Goal: Information Seeking & Learning: Find specific fact

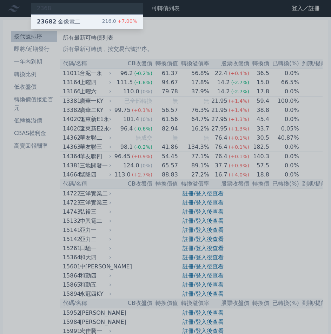
type input "2368"
click at [75, 17] on div "23682 金像電二 216.0 +7.00%" at bounding box center [87, 22] width 112 height 14
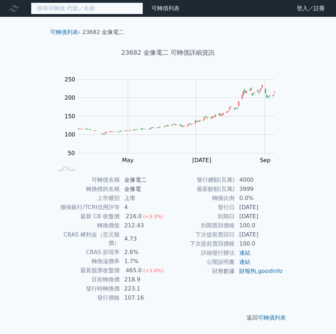
click at [86, 5] on input at bounding box center [87, 8] width 112 height 12
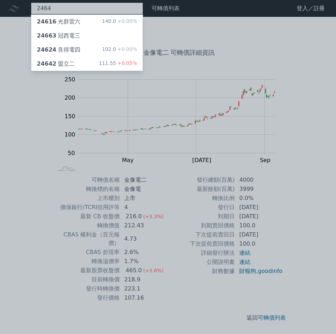
type input "2464"
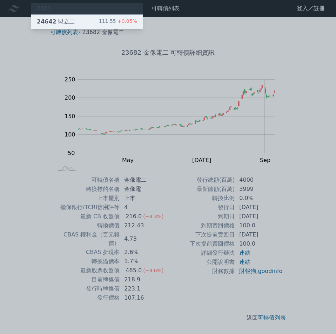
click at [73, 16] on div "24642 盟立二 111.55 +0.05%" at bounding box center [87, 22] width 112 height 14
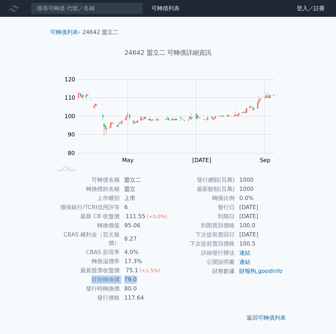
drag, startPoint x: 94, startPoint y: 271, endPoint x: 147, endPoint y: 271, distance: 53.7
click at [147, 275] on tr "目前轉換價 79.0" at bounding box center [110, 279] width 115 height 9
click at [152, 275] on td "79.0" at bounding box center [144, 279] width 48 height 9
